Goal: Task Accomplishment & Management: Manage account settings

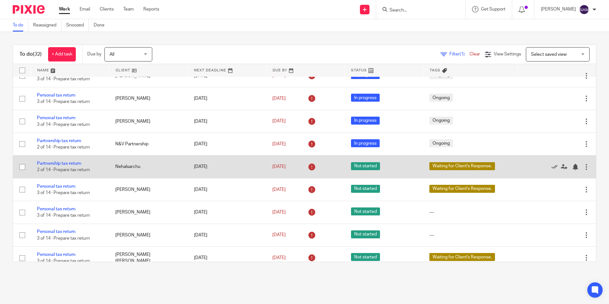
scroll to position [319, 0]
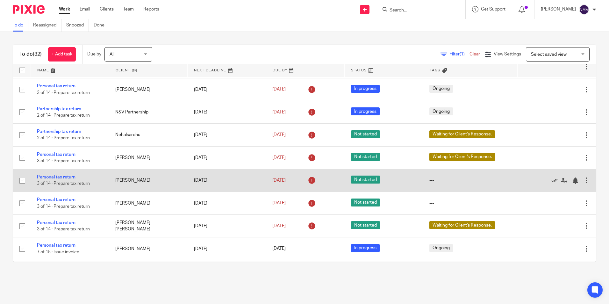
click at [55, 178] on link "Personal tax return" at bounding box center [56, 177] width 39 height 4
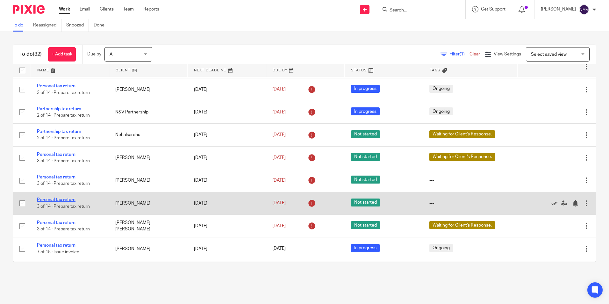
click at [63, 199] on link "Personal tax return" at bounding box center [56, 200] width 39 height 4
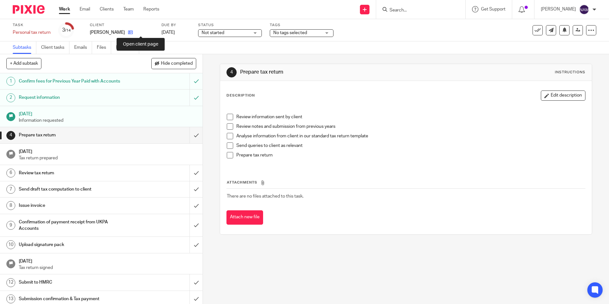
click at [133, 32] on icon at bounding box center [130, 32] width 5 height 5
click at [128, 30] on icon at bounding box center [130, 32] width 5 height 5
